Goal: Transaction & Acquisition: Purchase product/service

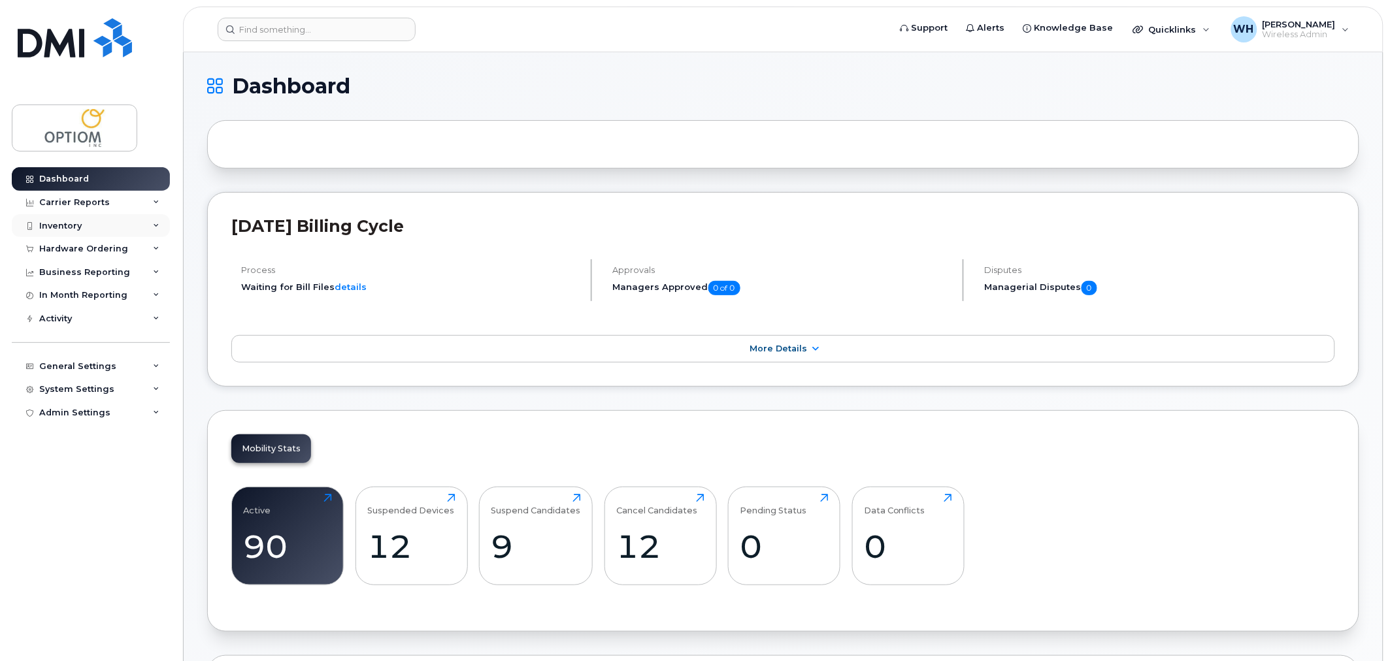
click at [82, 219] on div "Inventory" at bounding box center [91, 226] width 158 height 24
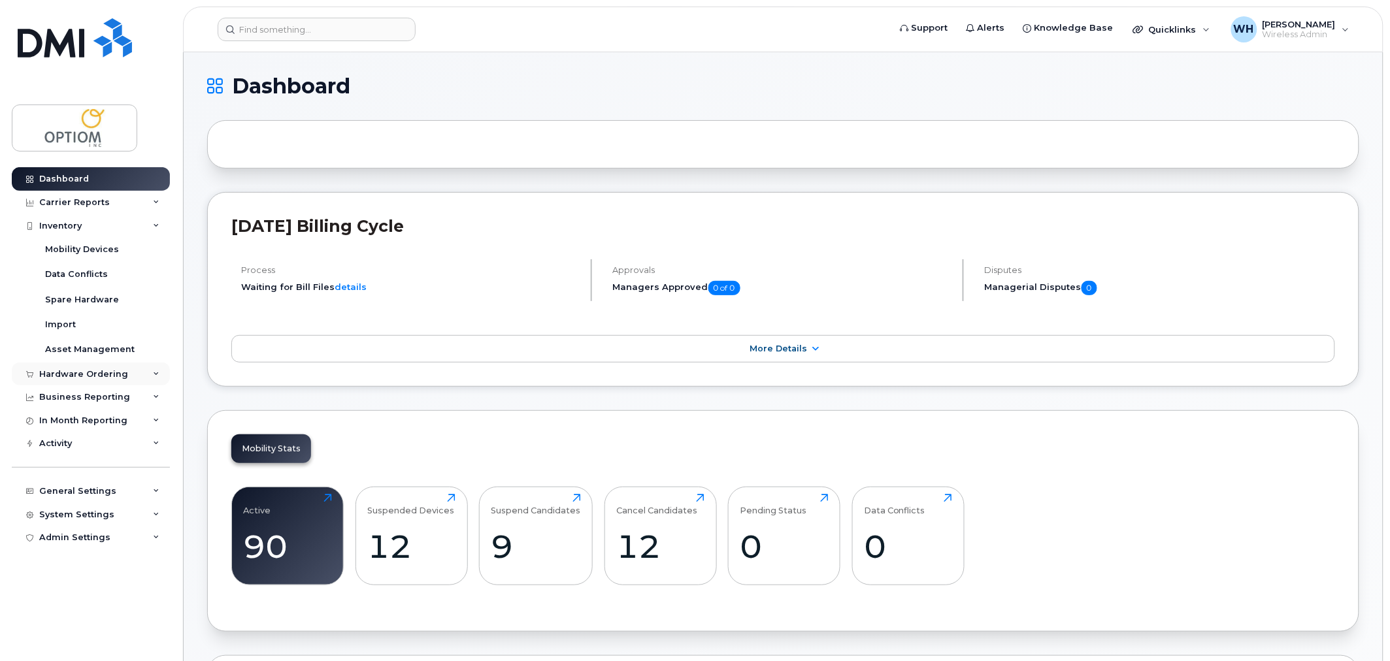
click at [107, 370] on div "Hardware Ordering" at bounding box center [83, 374] width 89 height 10
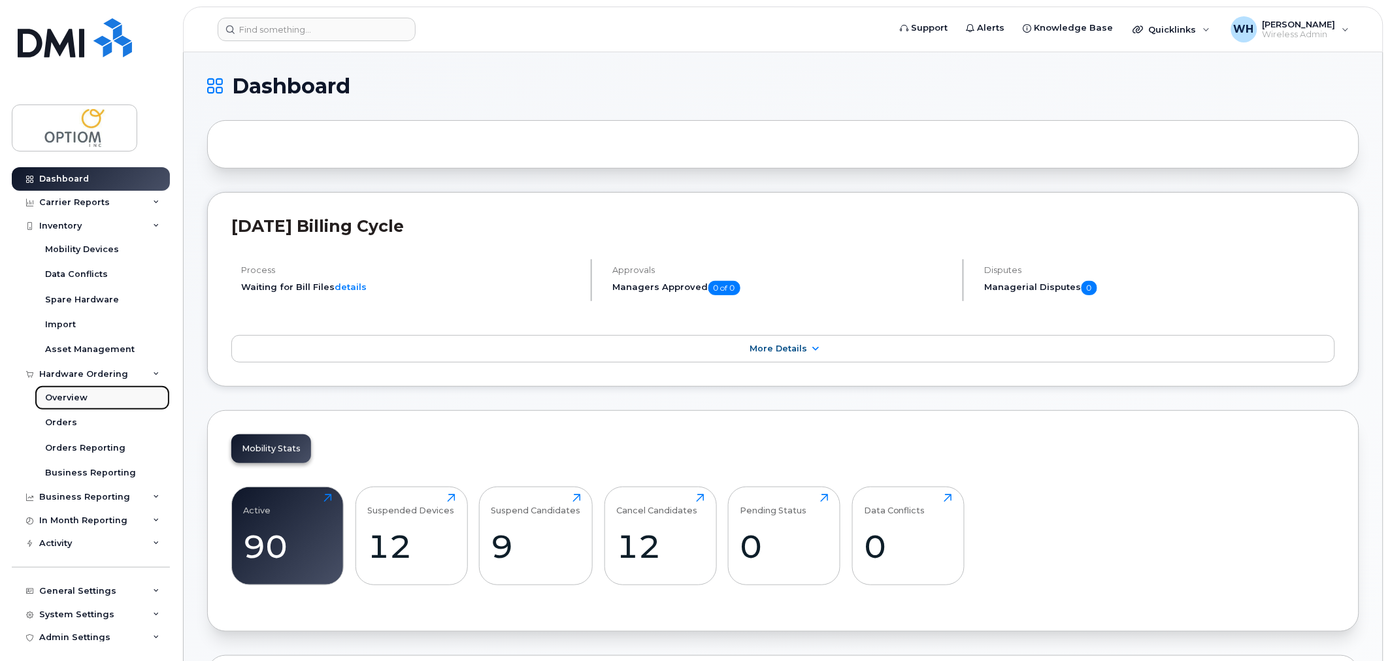
drag, startPoint x: 103, startPoint y: 401, endPoint x: 124, endPoint y: 402, distance: 21.6
click at [103, 402] on link "Overview" at bounding box center [102, 398] width 135 height 25
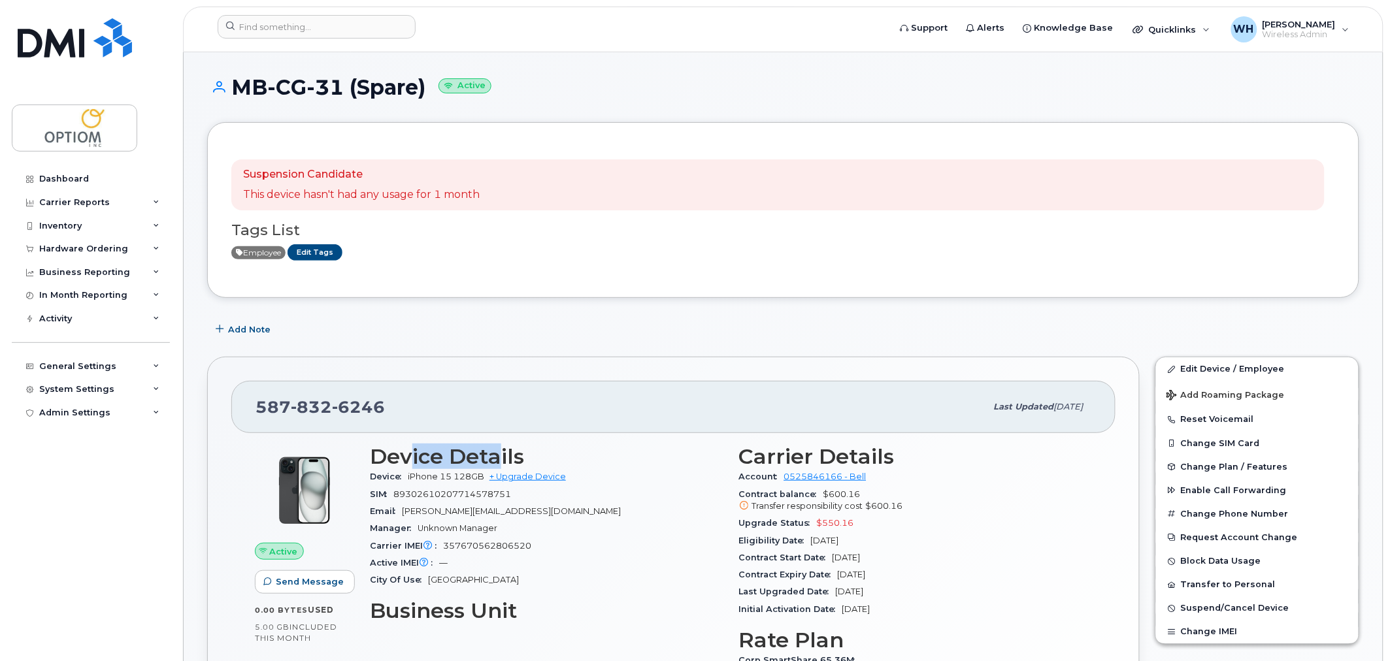
drag, startPoint x: 406, startPoint y: 460, endPoint x: 531, endPoint y: 439, distance: 125.9
click at [525, 447] on h3 "Device Details" at bounding box center [547, 457] width 354 height 24
click at [96, 251] on div "Hardware Ordering" at bounding box center [83, 249] width 89 height 10
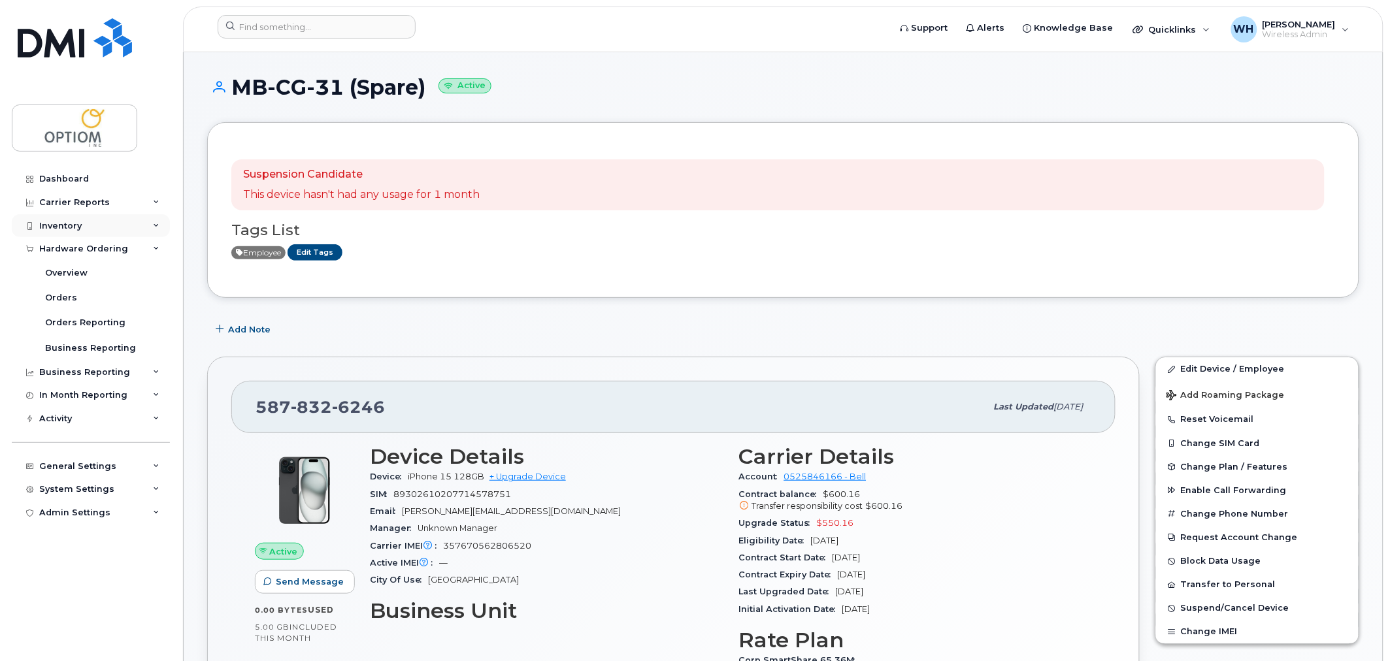
click at [94, 223] on div "Inventory" at bounding box center [91, 226] width 158 height 24
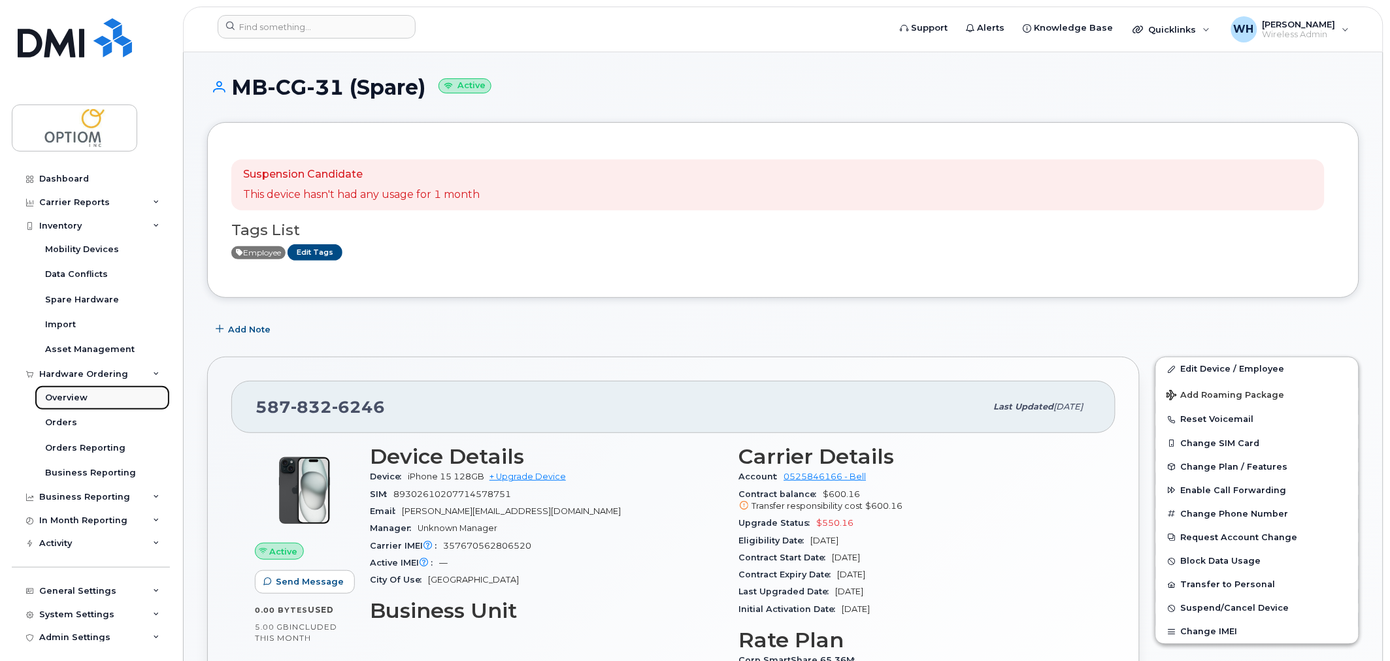
click at [91, 393] on link "Overview" at bounding box center [102, 398] width 135 height 25
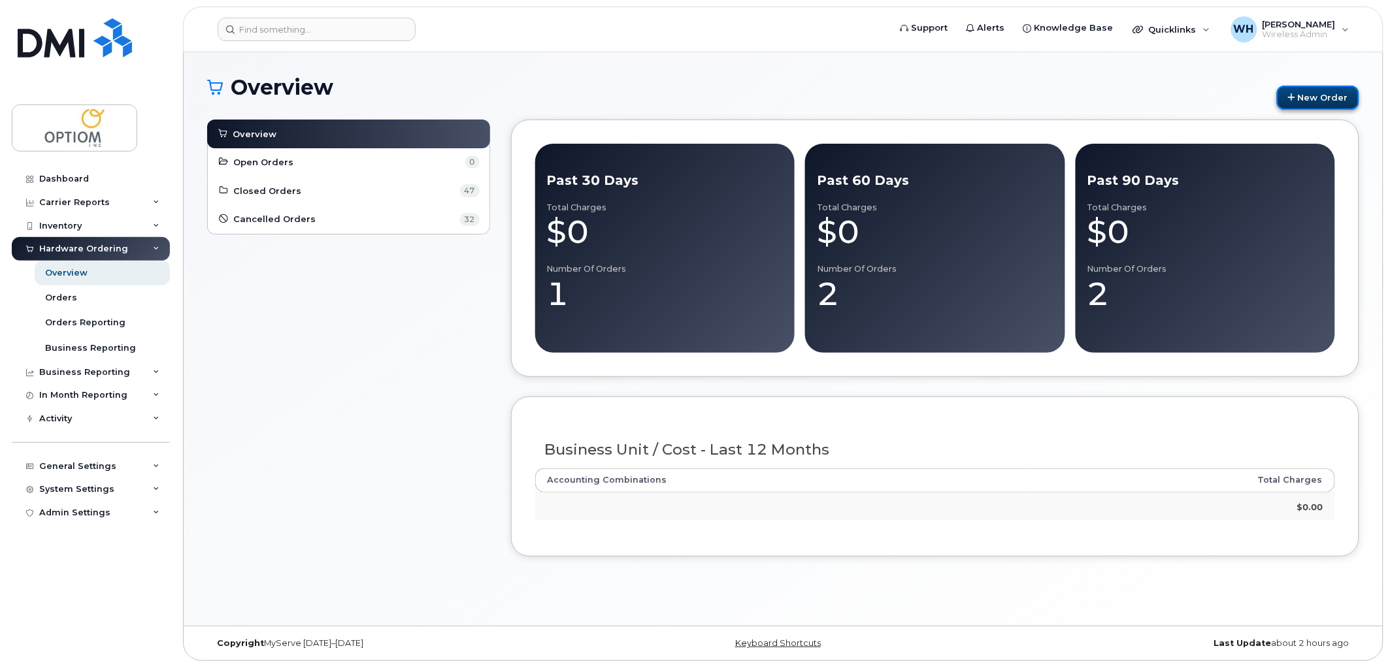
click at [1312, 89] on link "New Order" at bounding box center [1318, 98] width 82 height 24
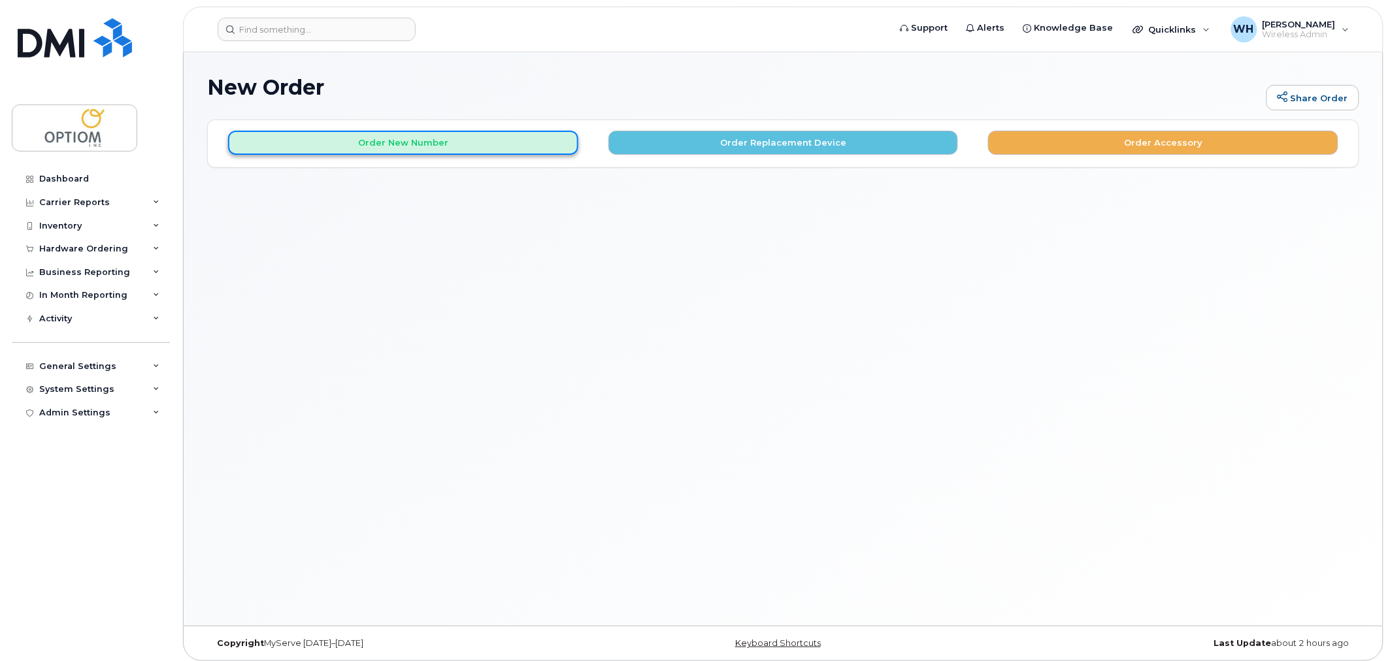
click at [418, 139] on button "Order New Number" at bounding box center [403, 143] width 350 height 24
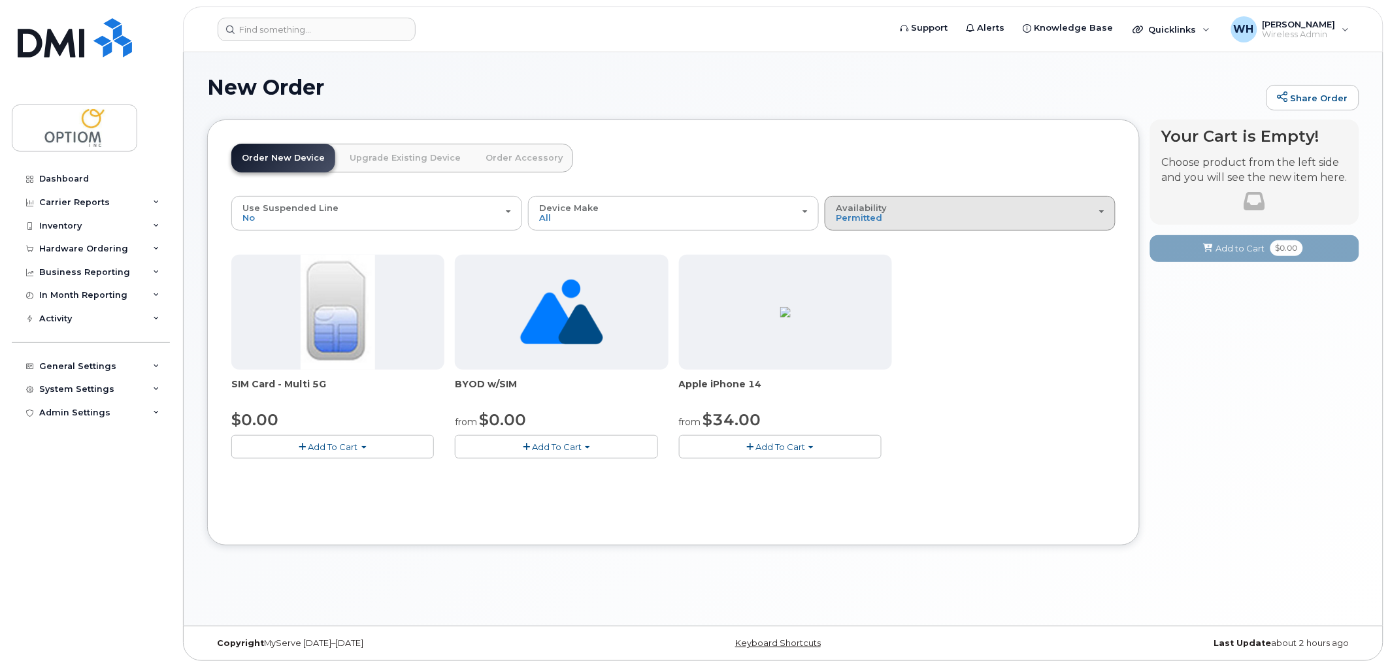
click at [894, 217] on div "Availability Permitted All" at bounding box center [970, 213] width 269 height 20
click at [874, 268] on div "All" at bounding box center [970, 265] width 284 height 16
click at [871, 219] on span "Permitted" at bounding box center [859, 217] width 46 height 10
click at [848, 265] on label "All" at bounding box center [841, 265] width 27 height 16
click at [0, 0] on input "All" at bounding box center [0, 0] width 0 height 0
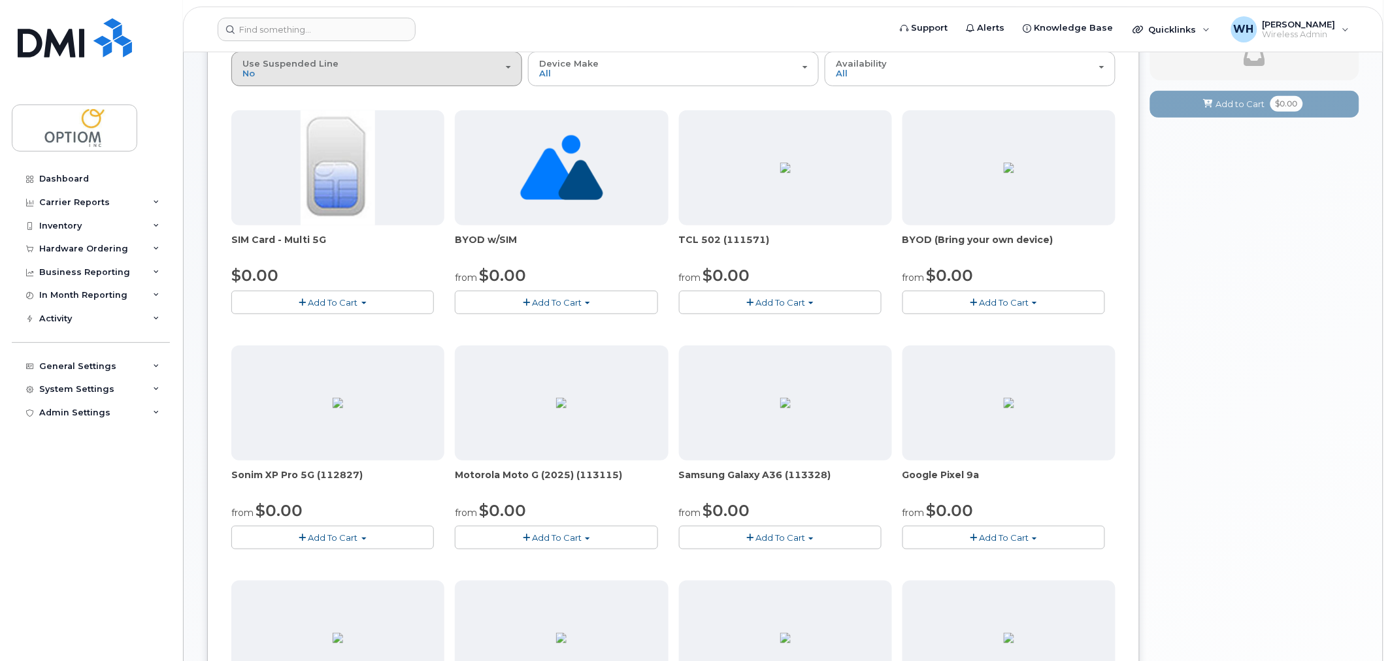
scroll to position [145, 0]
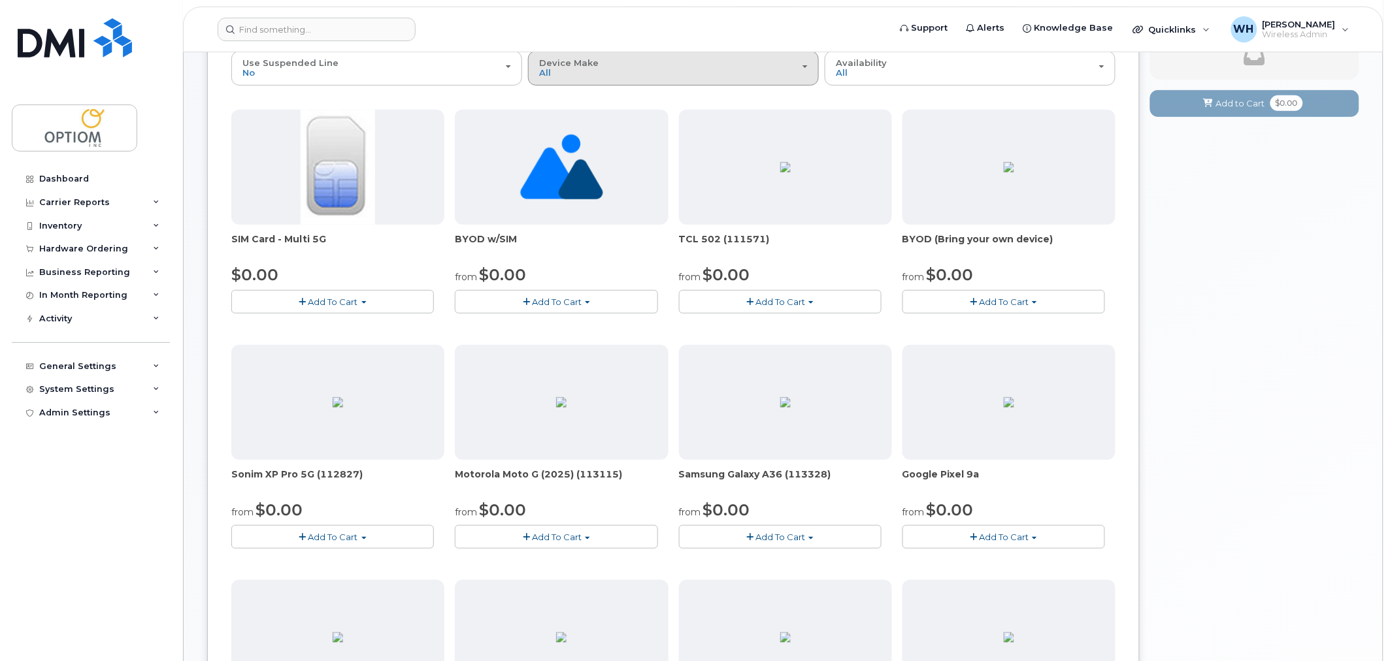
click at [602, 52] on button "Device Make All Aircard Android iPhone Tablet Unknown" at bounding box center [673, 68] width 291 height 34
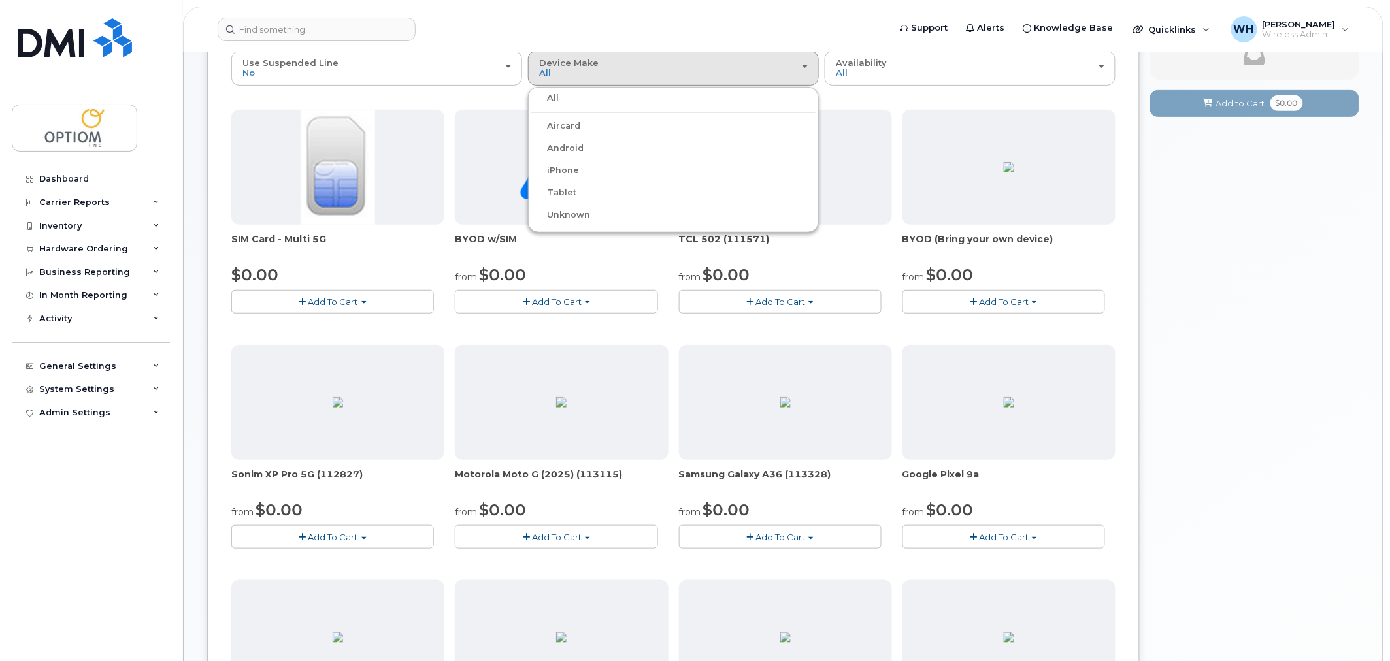
click at [575, 167] on label "iPhone" at bounding box center [555, 171] width 48 height 16
click at [0, 0] on input "iPhone" at bounding box center [0, 0] width 0 height 0
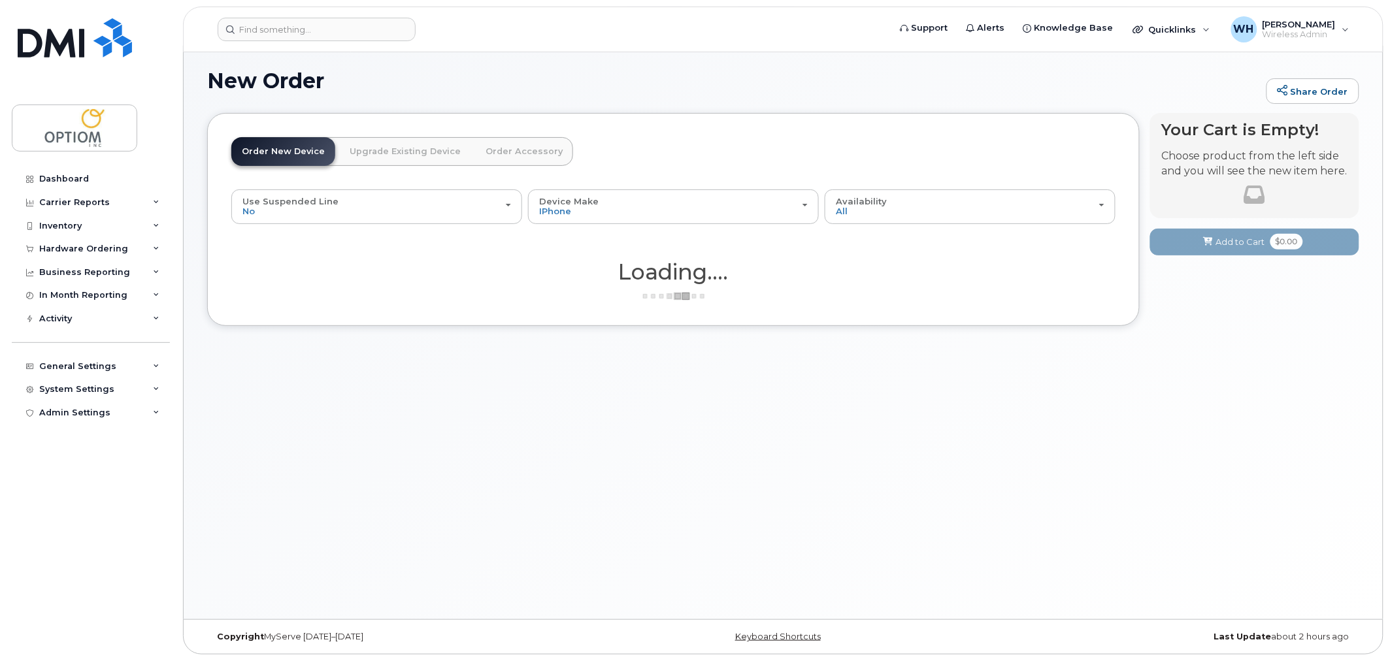
scroll to position [7, 0]
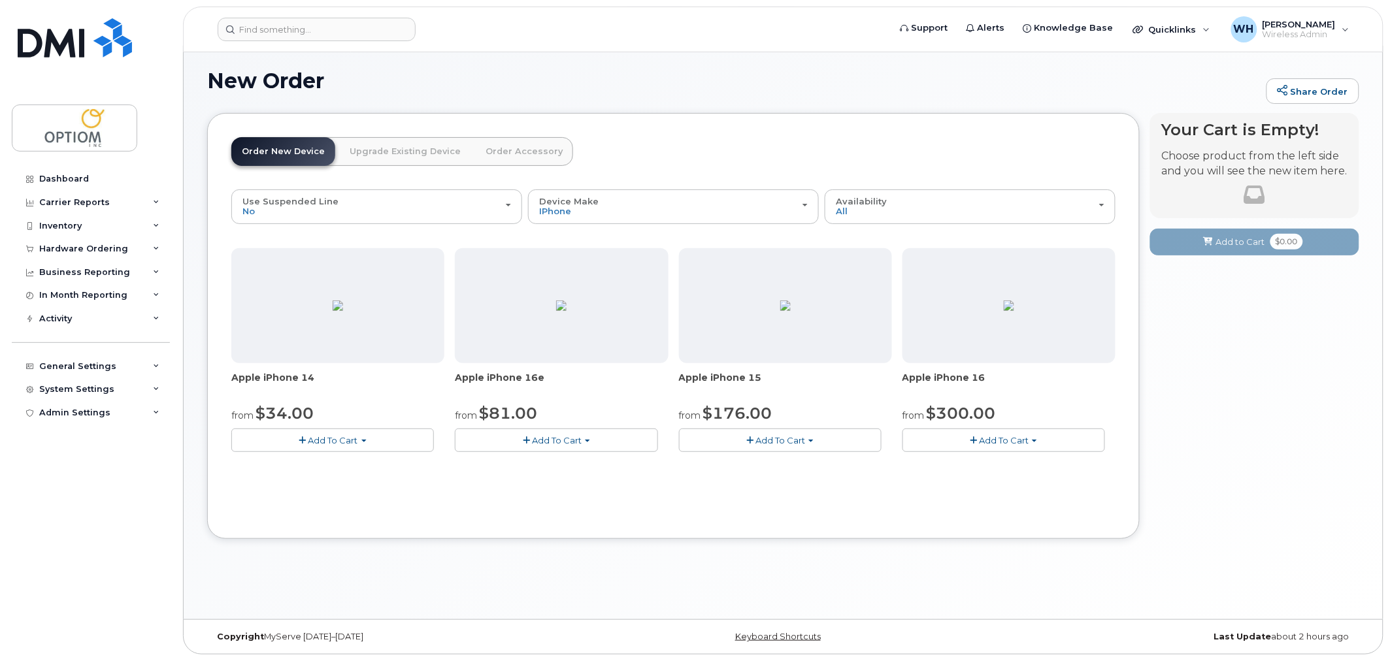
drag, startPoint x: 912, startPoint y: 380, endPoint x: 1009, endPoint y: 375, distance: 97.5
click at [1009, 375] on span "Apple iPhone 16" at bounding box center [1008, 384] width 213 height 26
drag, startPoint x: 481, startPoint y: 376, endPoint x: 527, endPoint y: 382, distance: 46.1
click at [514, 377] on span "Apple iPhone 16e" at bounding box center [561, 384] width 213 height 26
click at [684, 539] on div "Order New Device Upgrade Existing Device Order Accessory Order new device and n…" at bounding box center [673, 326] width 933 height 426
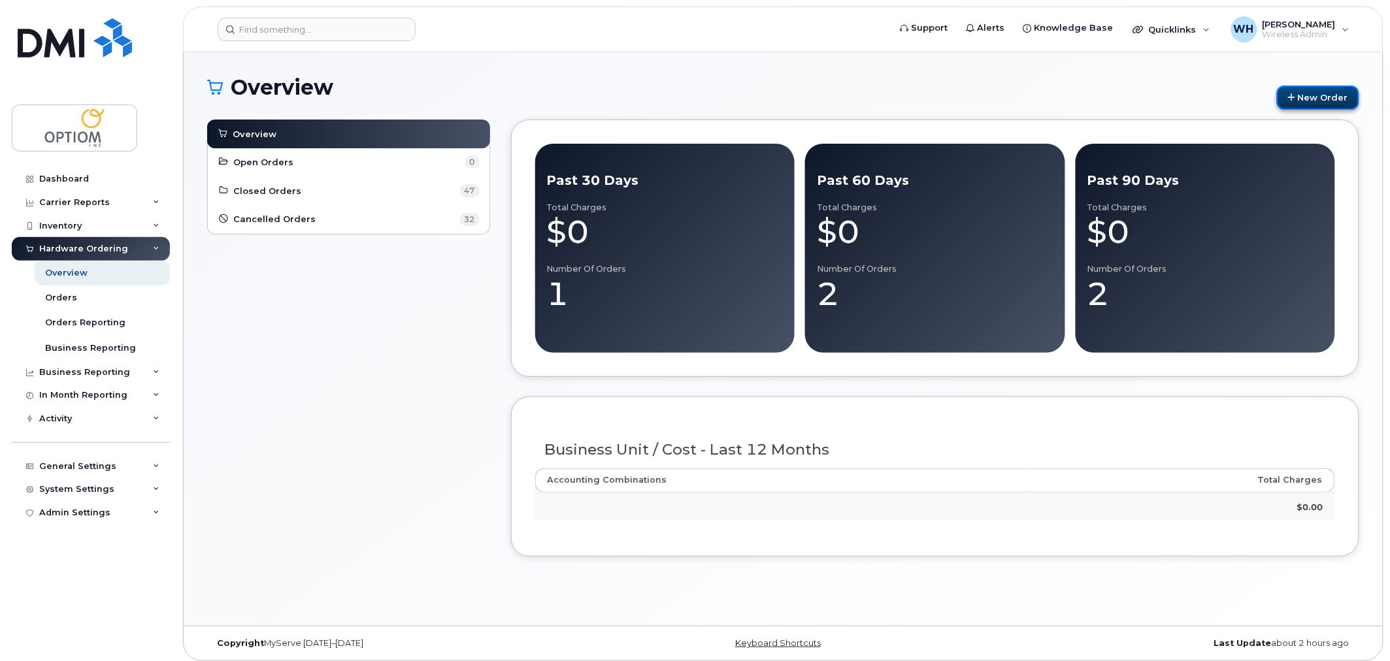
click at [1337, 105] on link "New Order" at bounding box center [1318, 98] width 82 height 24
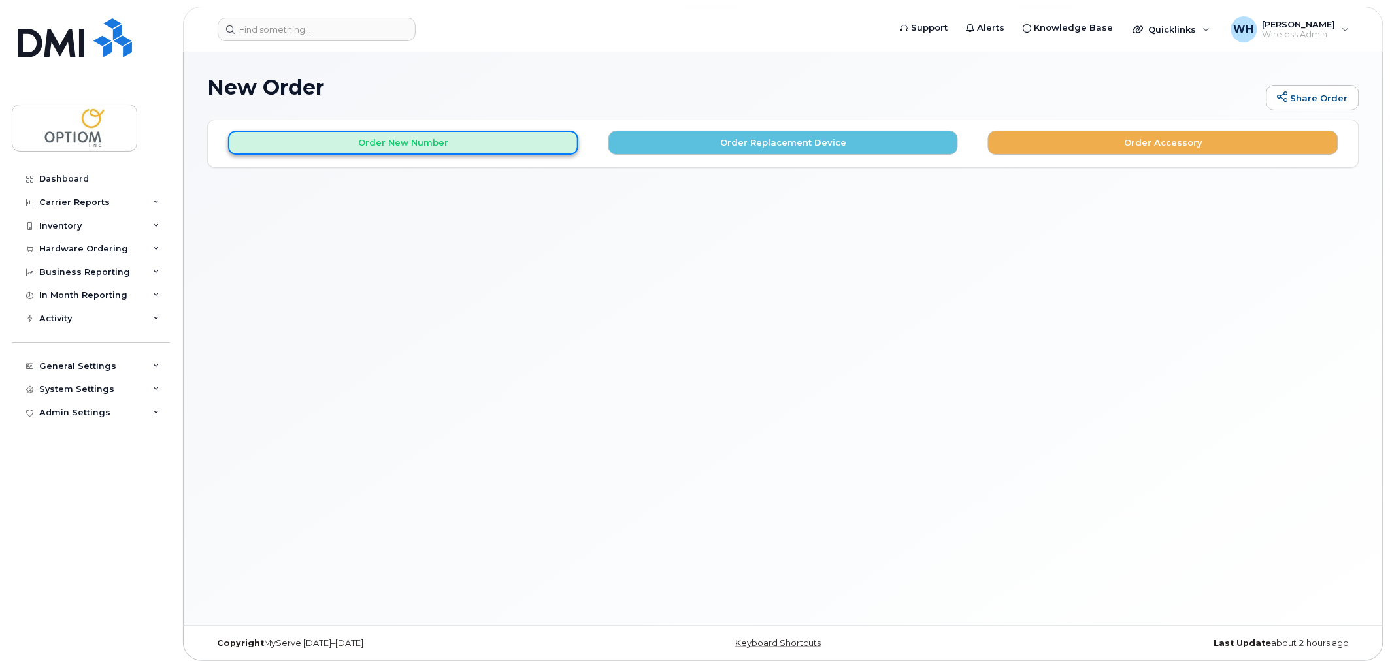
click at [485, 142] on button "Order New Number" at bounding box center [403, 143] width 350 height 24
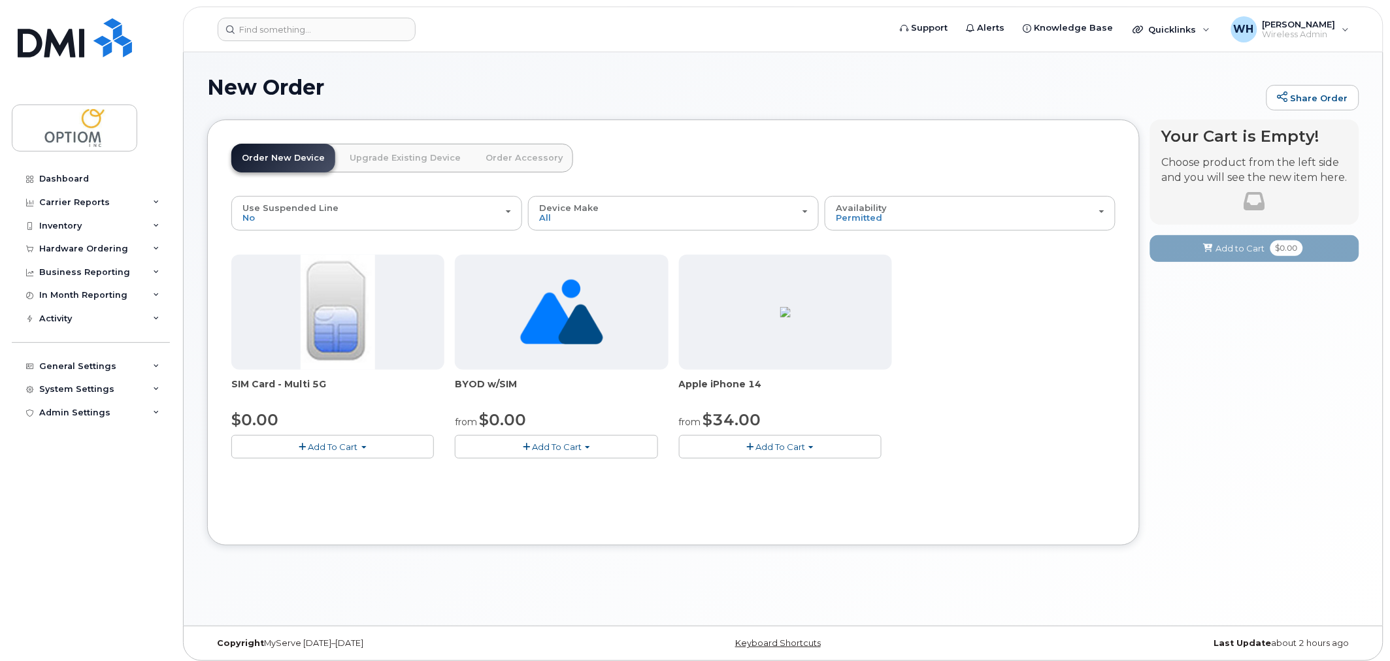
click at [499, 157] on link "Order Accessory" at bounding box center [524, 158] width 98 height 29
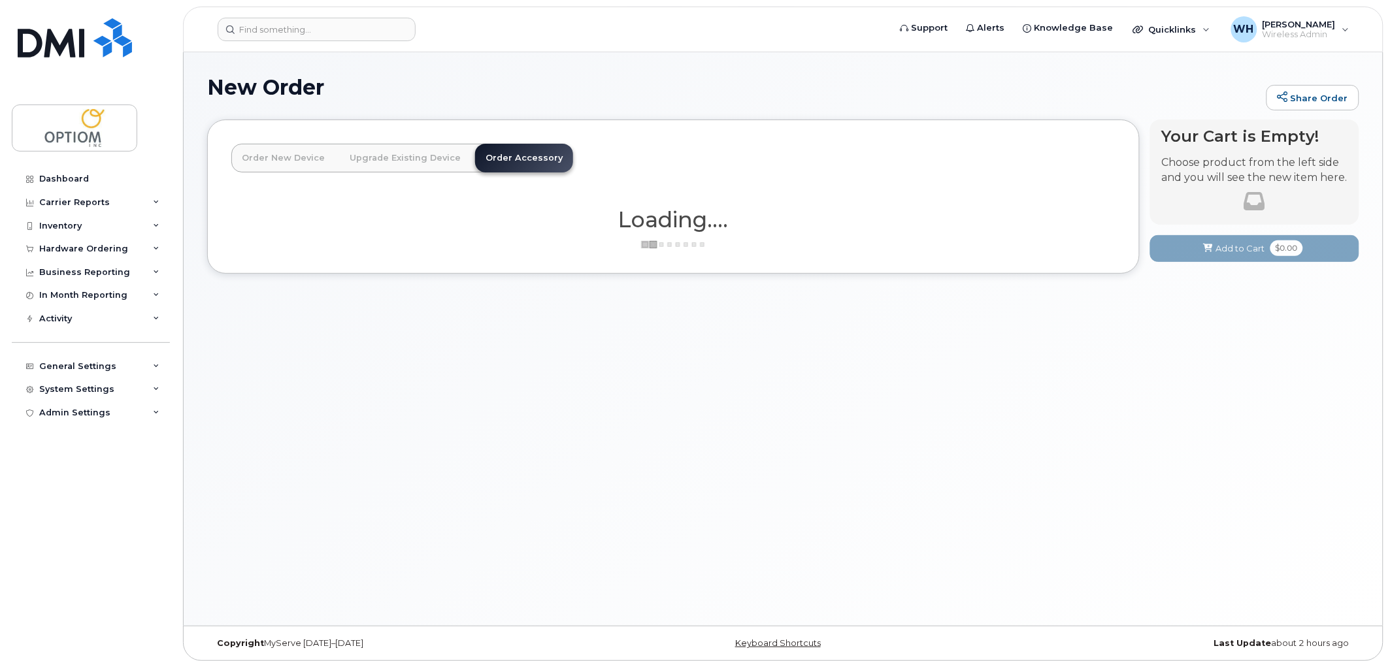
click at [267, 147] on link "Order New Device" at bounding box center [283, 158] width 104 height 29
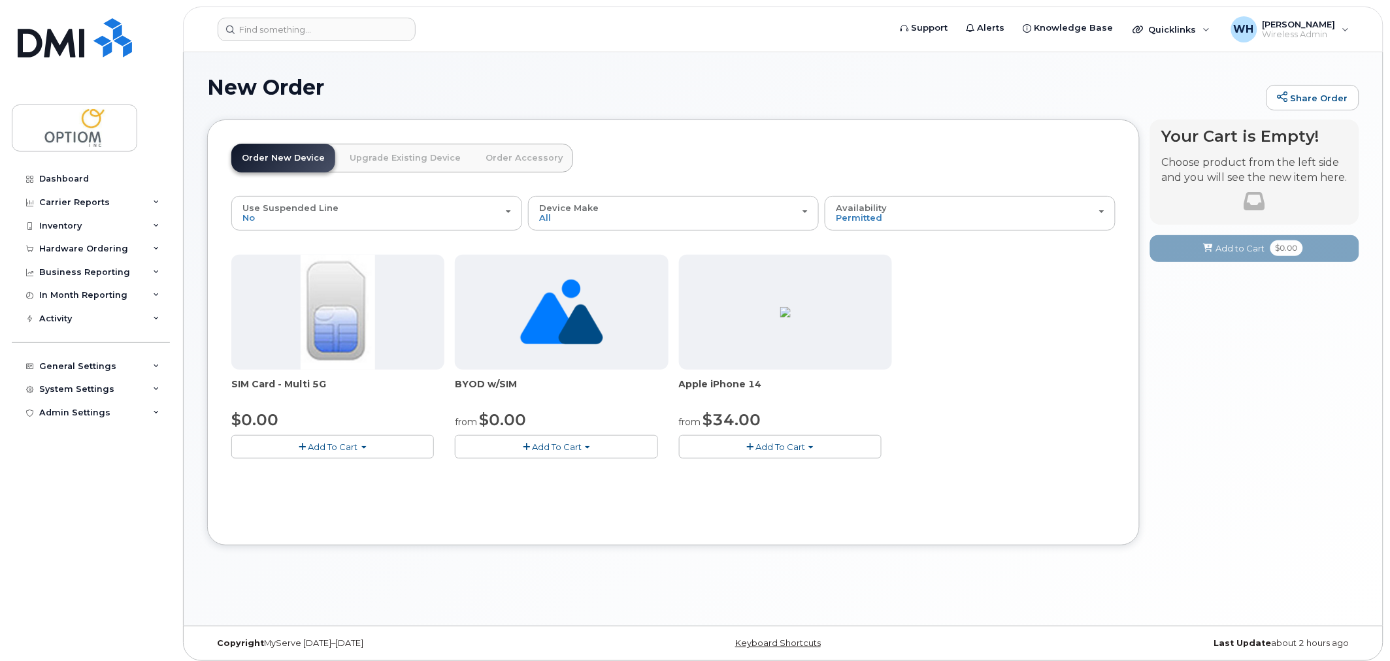
click at [335, 444] on span "Add To Cart" at bounding box center [333, 447] width 50 height 10
drag, startPoint x: 510, startPoint y: 506, endPoint x: 508, endPoint y: 445, distance: 61.5
click at [511, 499] on div "Use Suspended Line No No change Yes Device Make All iPhone Unknown All iPhone U…" at bounding box center [673, 358] width 884 height 325
click at [563, 445] on span "Add To Cart" at bounding box center [557, 447] width 50 height 10
click at [554, 471] on link "$0.00 - New Activation" at bounding box center [525, 471] width 135 height 16
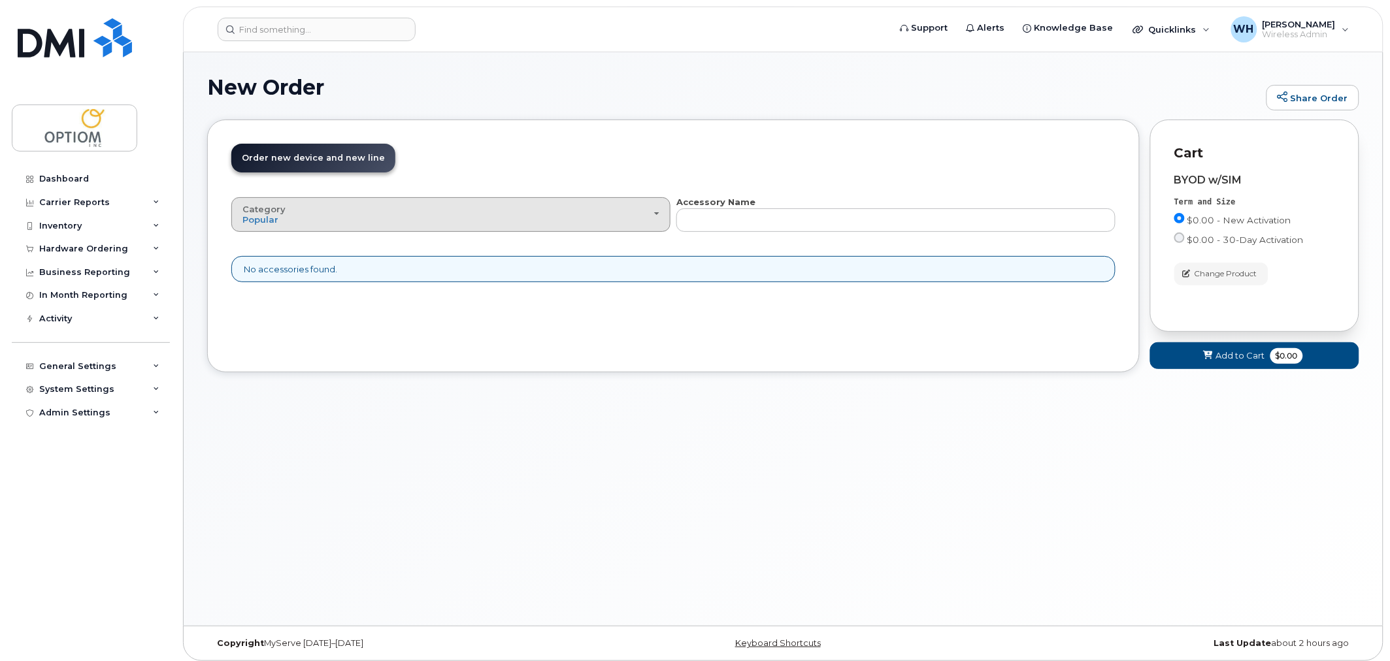
click at [453, 217] on div "Category Popular" at bounding box center [450, 215] width 417 height 20
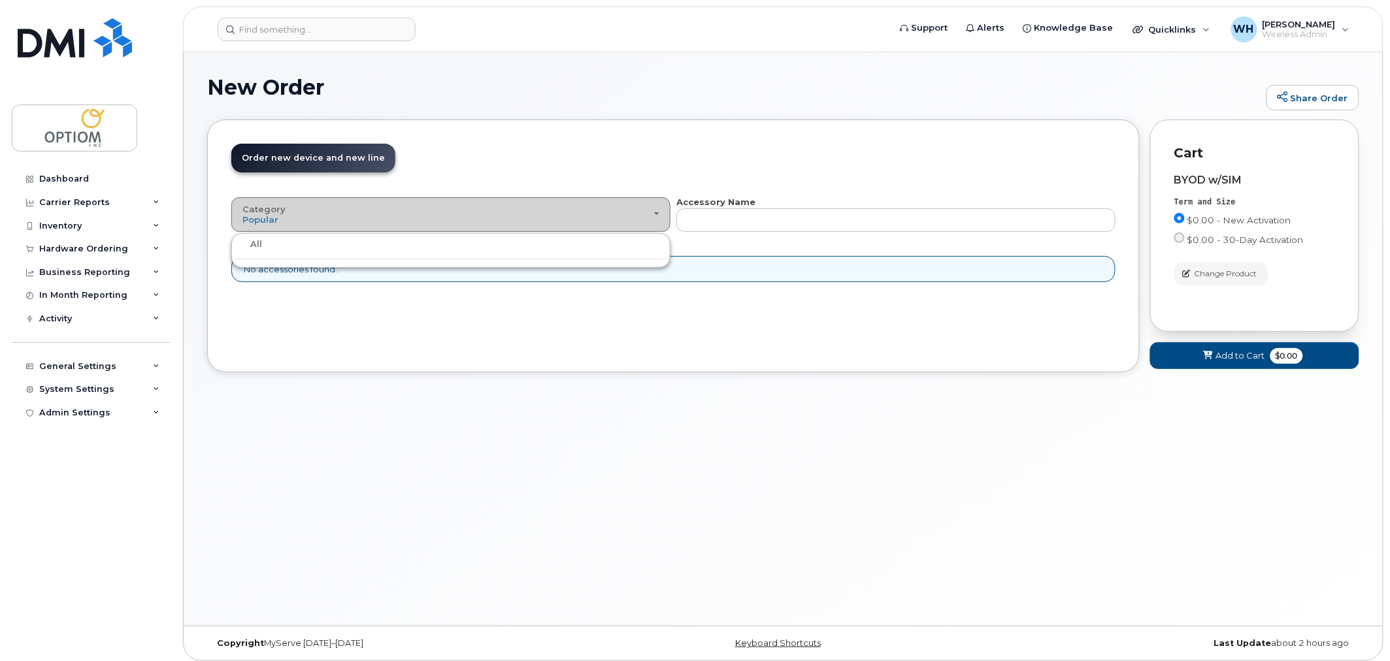
click at [453, 217] on div "Category Popular" at bounding box center [450, 215] width 417 height 20
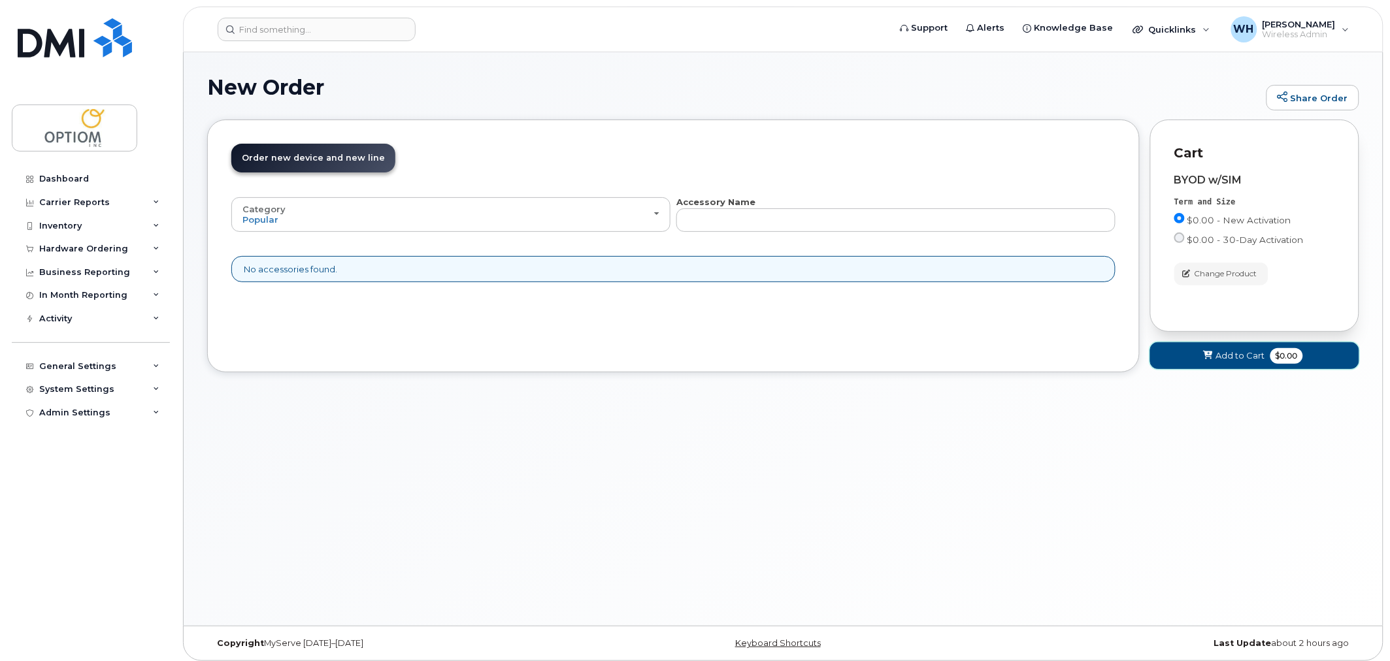
click at [1244, 353] on span "Add to Cart" at bounding box center [1240, 356] width 49 height 12
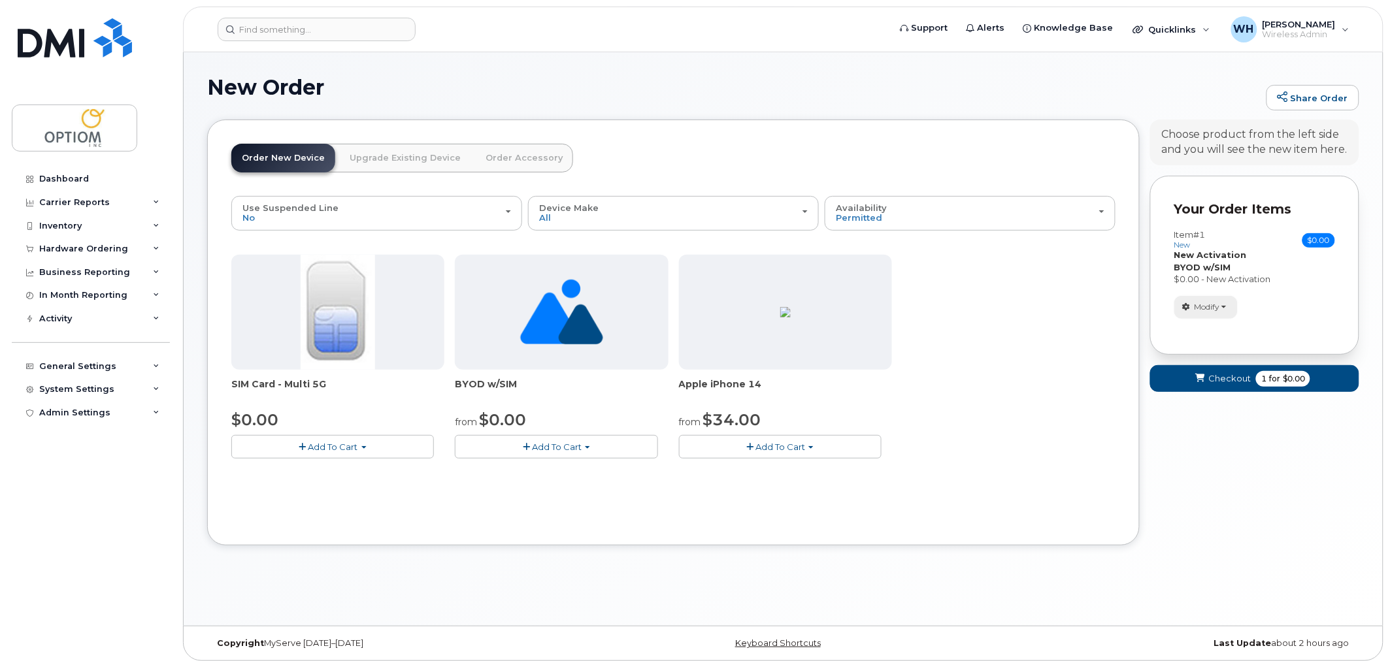
click at [1206, 310] on span "Modify" at bounding box center [1207, 307] width 25 height 12
click at [1270, 461] on div "Your Cart is Empty! Choose product from the left side and you will see the new …" at bounding box center [1254, 343] width 209 height 446
click at [1231, 382] on span "Checkout" at bounding box center [1229, 378] width 42 height 12
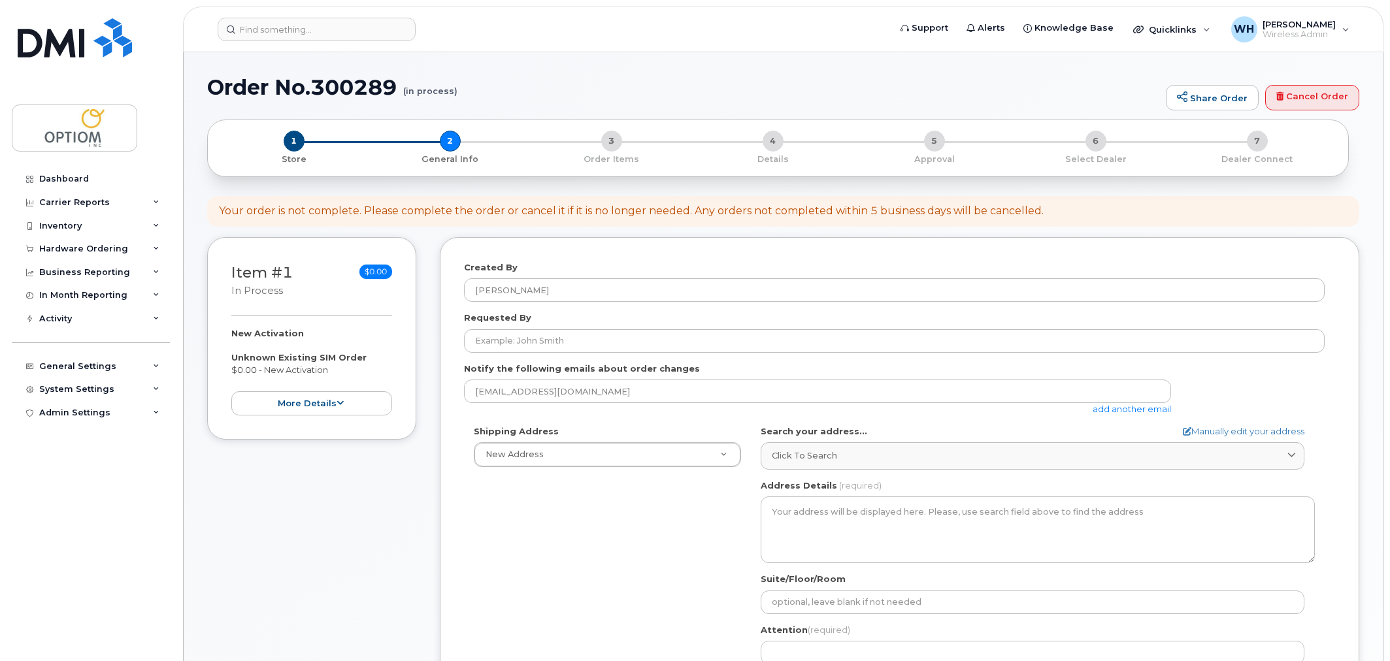
select select
click at [1306, 107] on link "Cancel Order" at bounding box center [1312, 98] width 94 height 26
